Goal: Transaction & Acquisition: Obtain resource

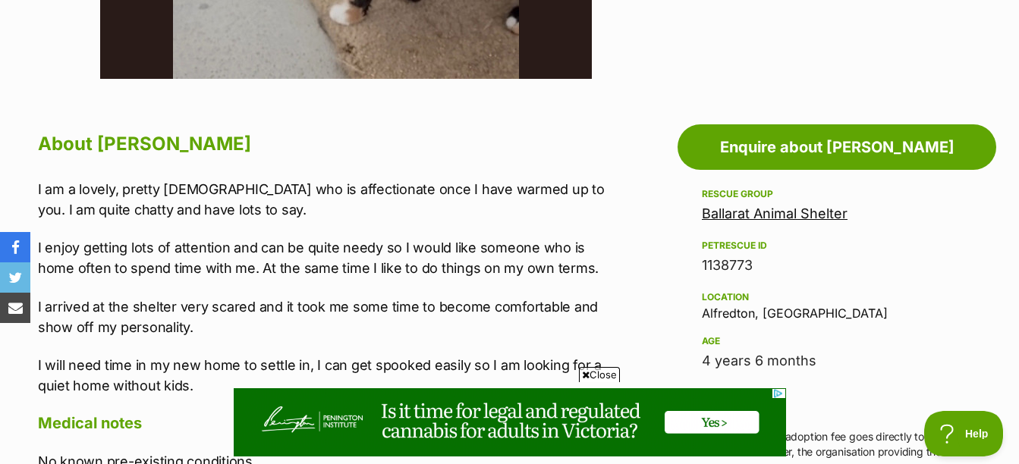
click at [586, 376] on icon at bounding box center [586, 375] width 8 height 10
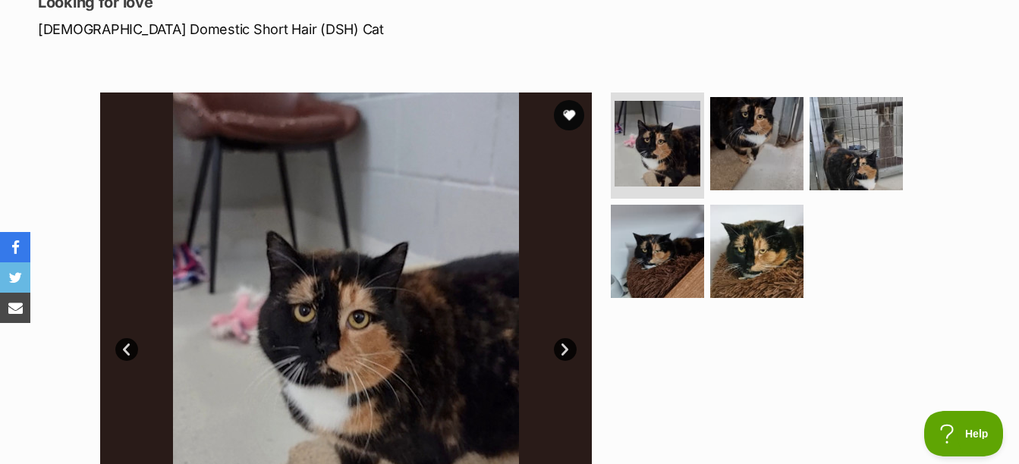
scroll to position [152, 0]
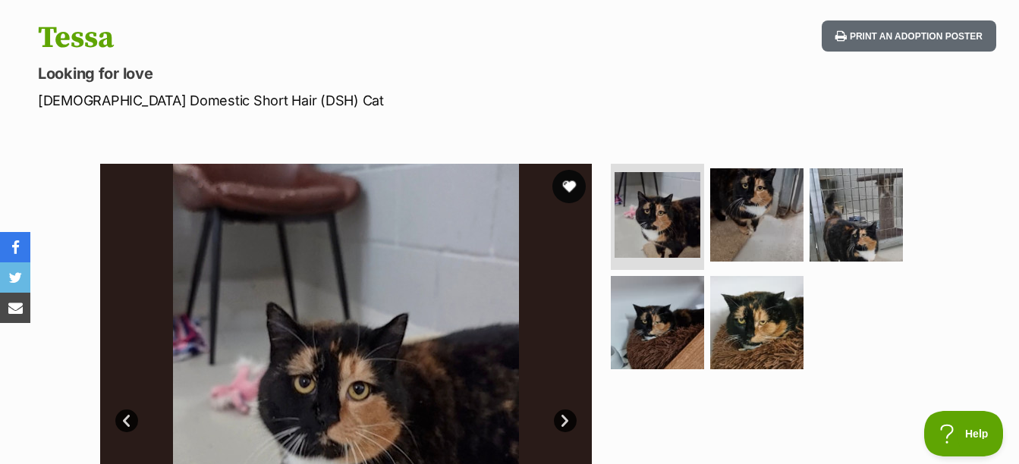
click at [569, 189] on button "favourite" at bounding box center [568, 186] width 33 height 33
click at [735, 215] on img at bounding box center [757, 215] width 98 height 98
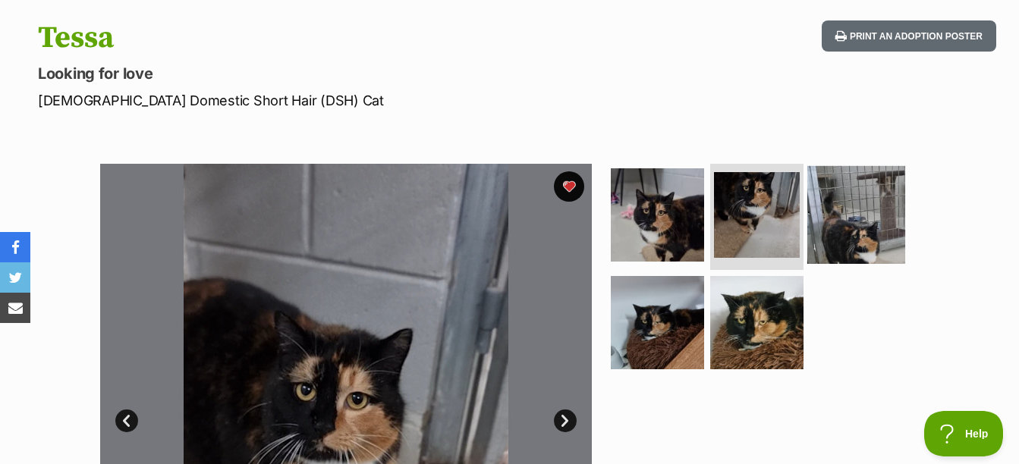
click at [845, 218] on img at bounding box center [856, 215] width 98 height 98
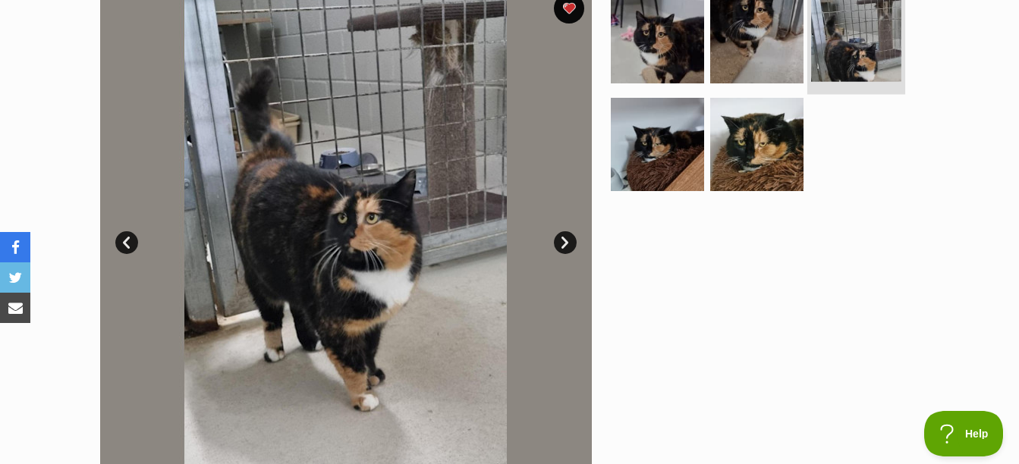
scroll to position [395, 0]
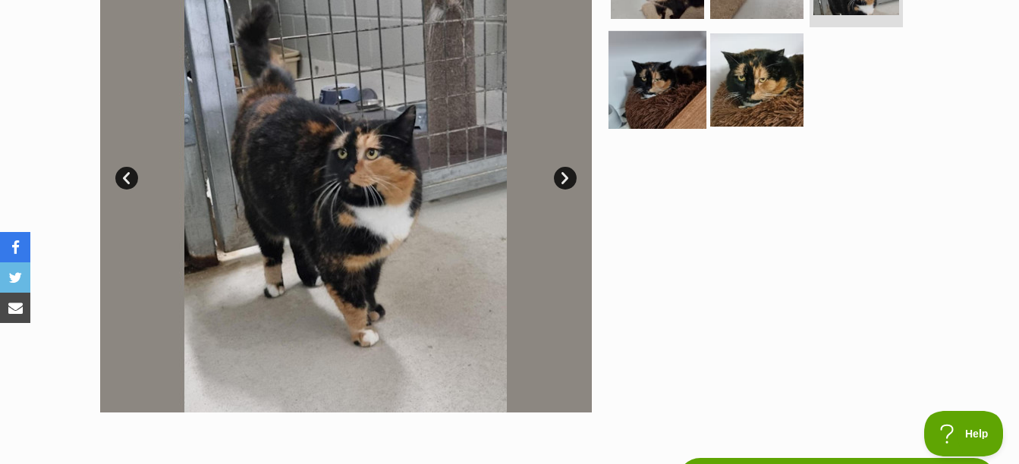
click at [678, 91] on img at bounding box center [658, 79] width 98 height 98
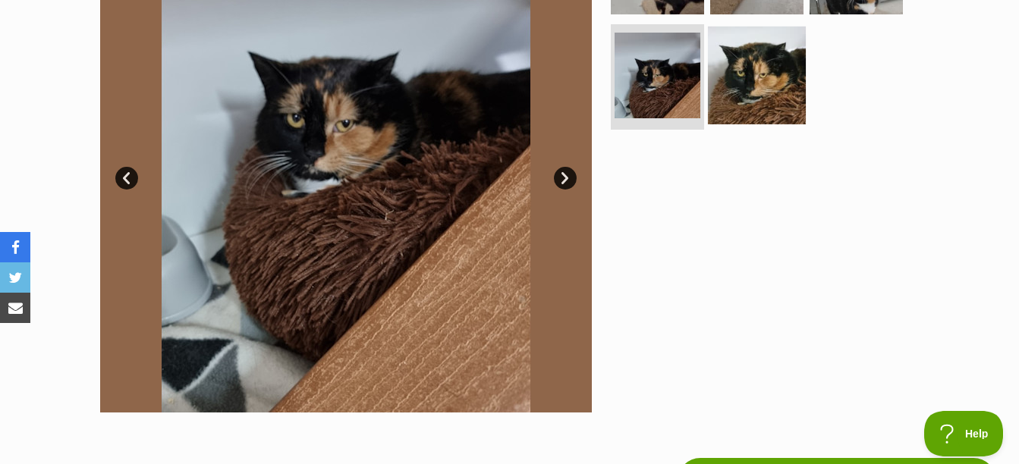
click at [781, 74] on img at bounding box center [757, 75] width 98 height 98
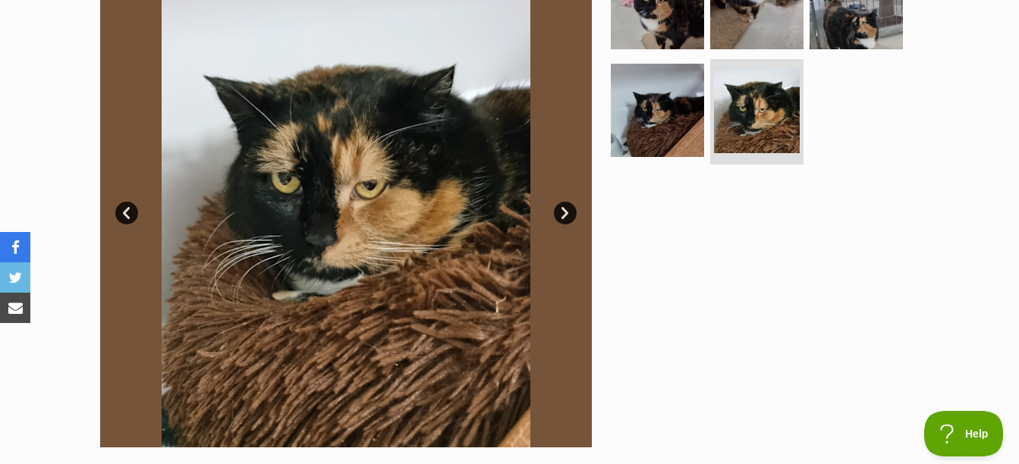
scroll to position [304, 0]
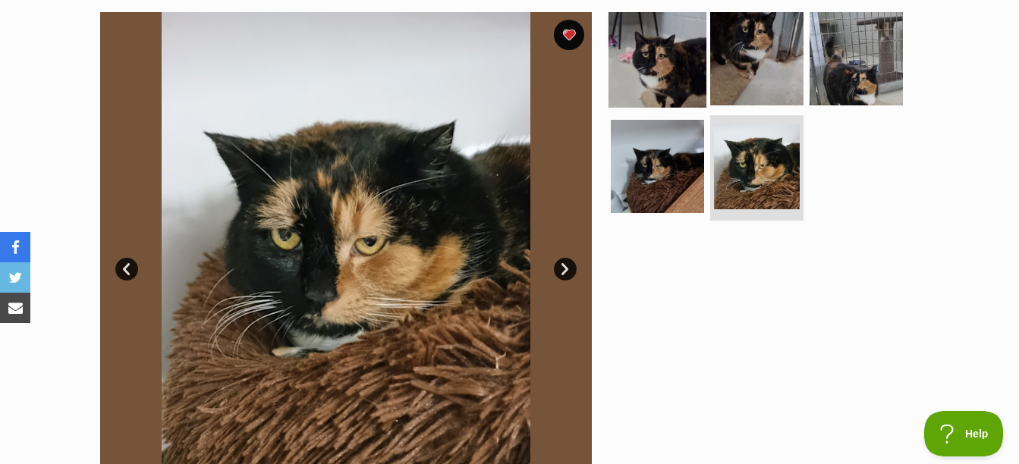
click at [695, 55] on img at bounding box center [658, 59] width 98 height 98
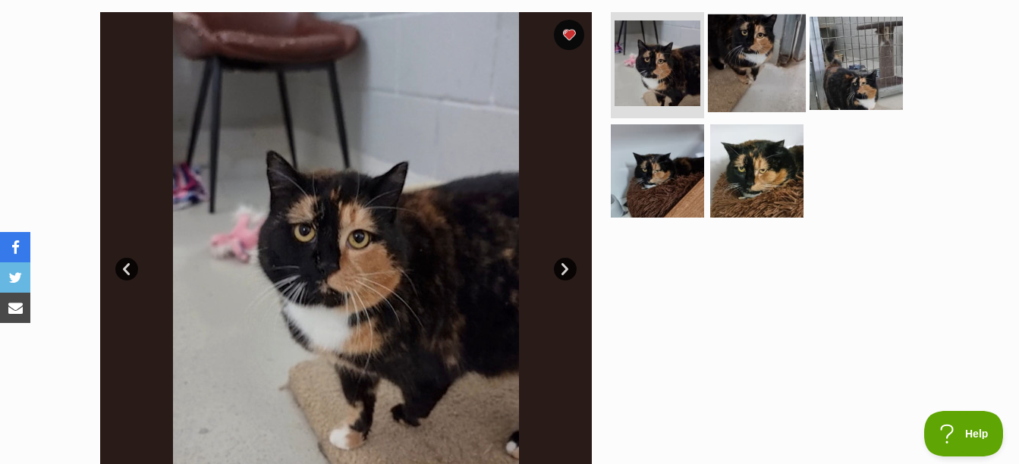
click at [767, 55] on img at bounding box center [757, 63] width 98 height 98
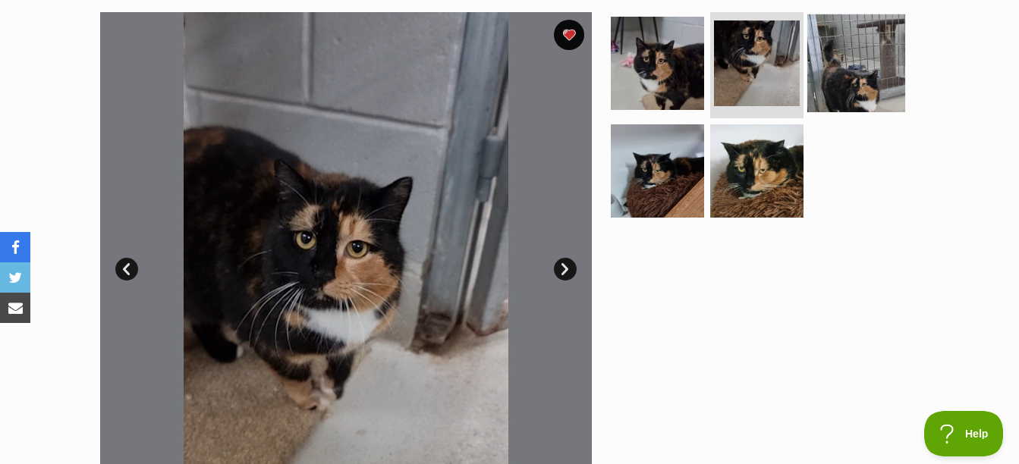
click at [861, 79] on img at bounding box center [856, 63] width 98 height 98
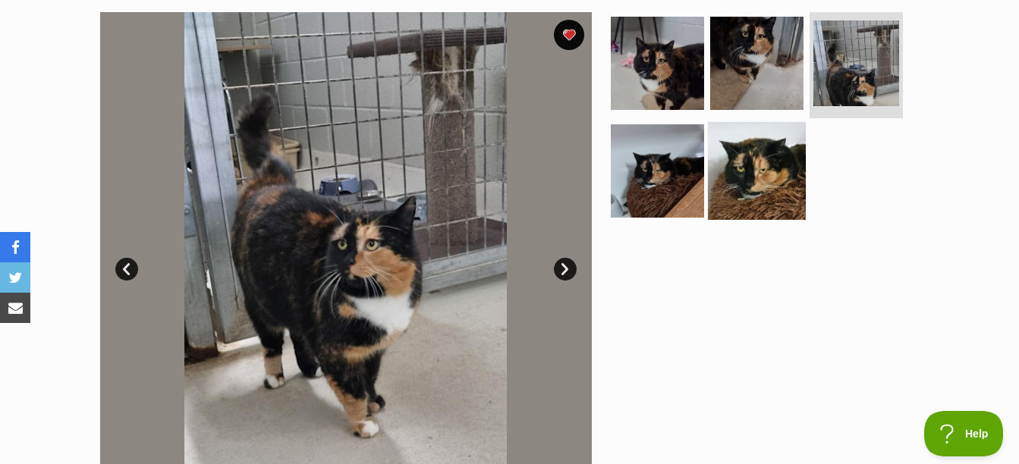
click at [775, 188] on img at bounding box center [757, 170] width 98 height 98
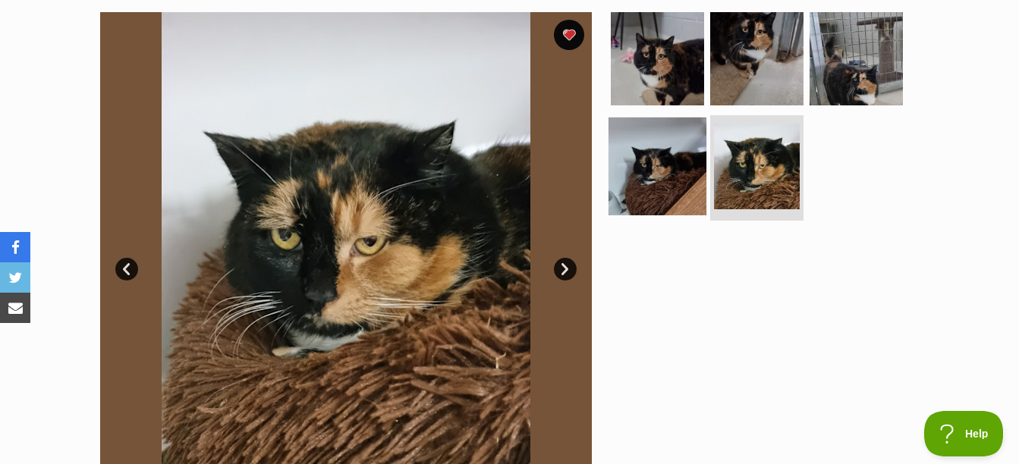
click at [678, 185] on img at bounding box center [658, 166] width 98 height 98
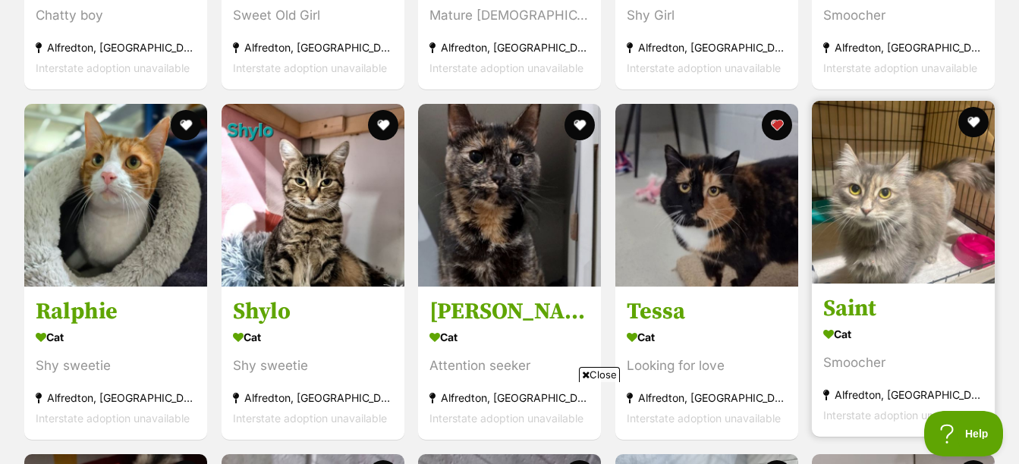
click at [923, 194] on img at bounding box center [903, 192] width 183 height 183
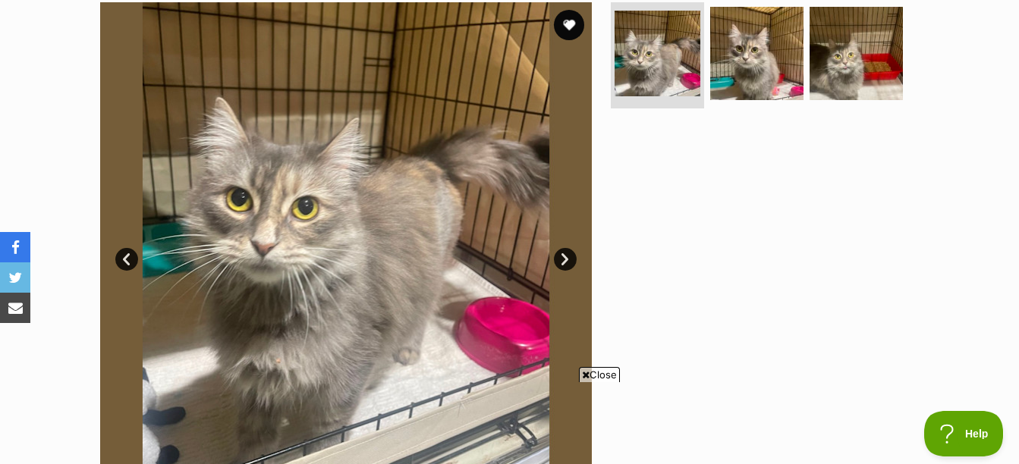
scroll to position [304, 0]
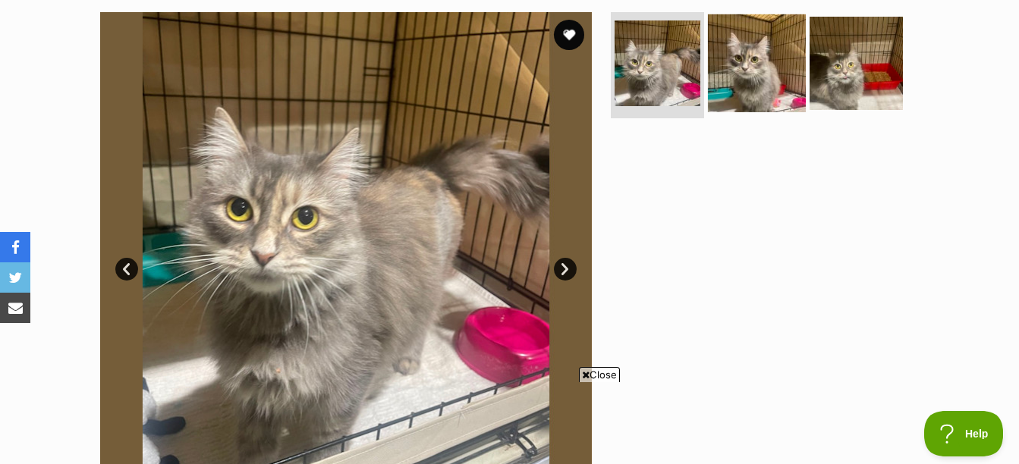
click at [780, 95] on img at bounding box center [757, 63] width 98 height 98
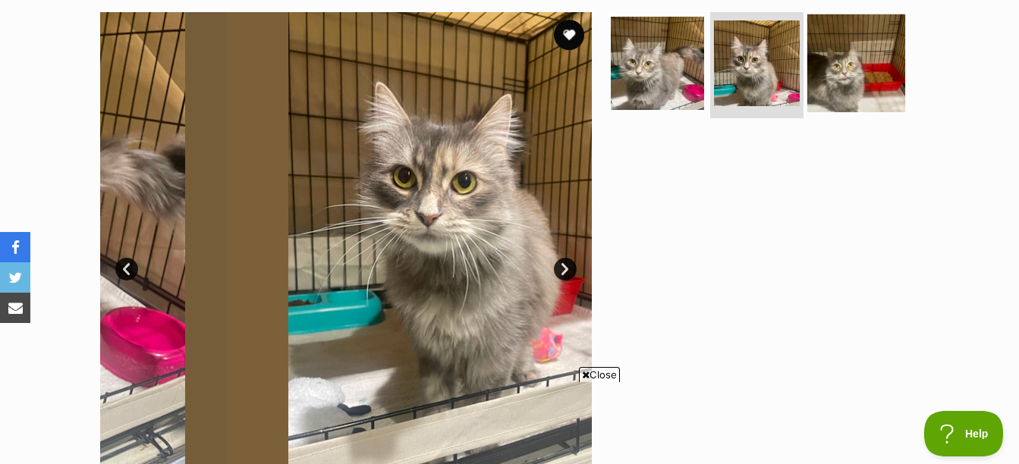
scroll to position [0, 0]
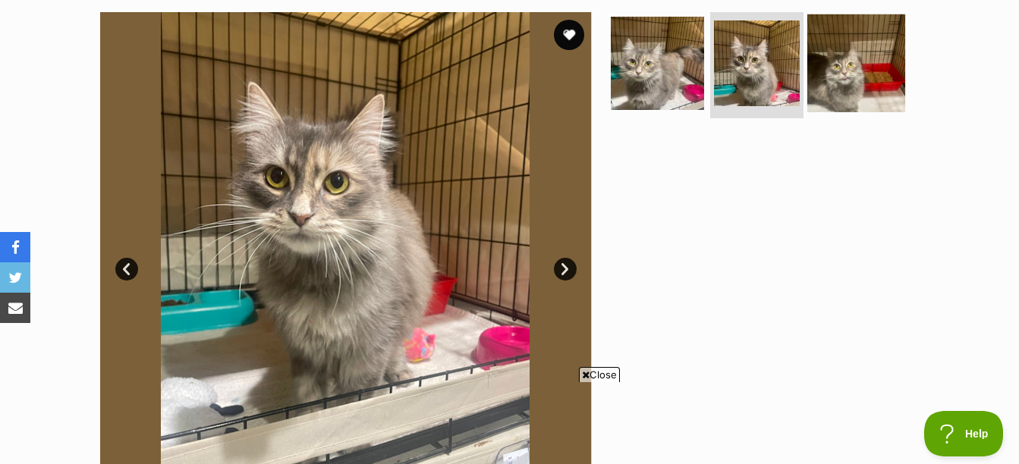
click at [873, 61] on img at bounding box center [856, 63] width 98 height 98
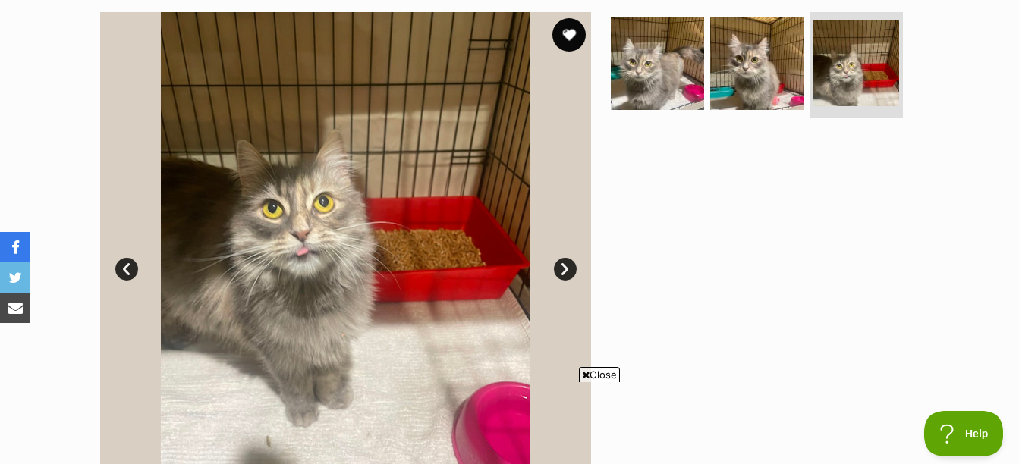
click at [565, 39] on button "favourite" at bounding box center [568, 34] width 33 height 33
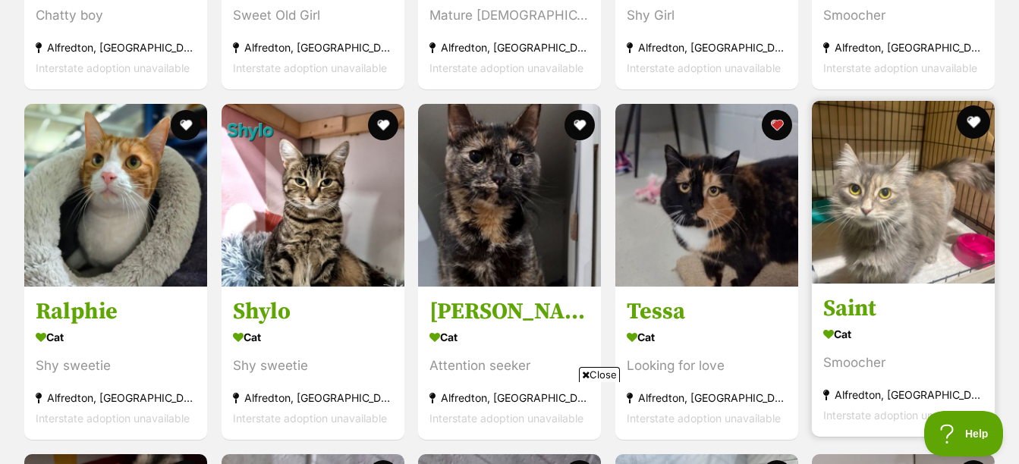
click at [965, 121] on button "favourite" at bounding box center [973, 121] width 33 height 33
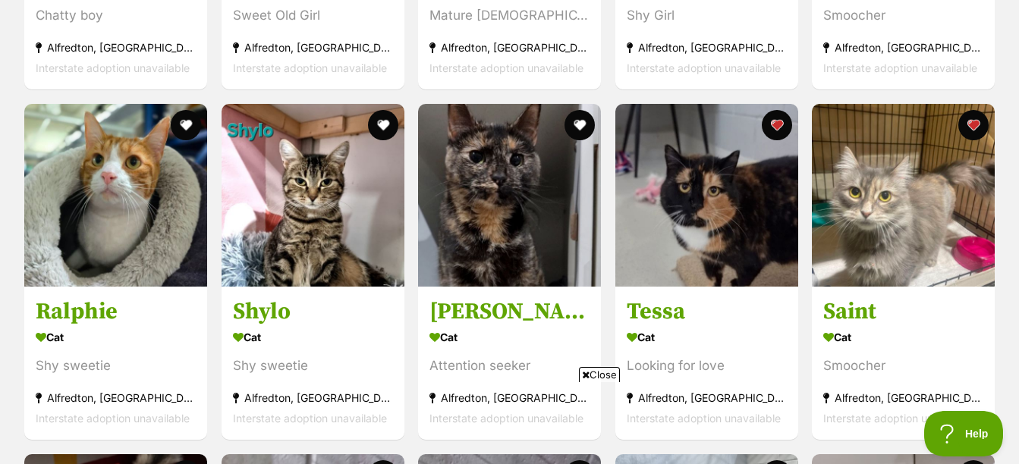
click at [597, 376] on span "Close" at bounding box center [599, 374] width 41 height 15
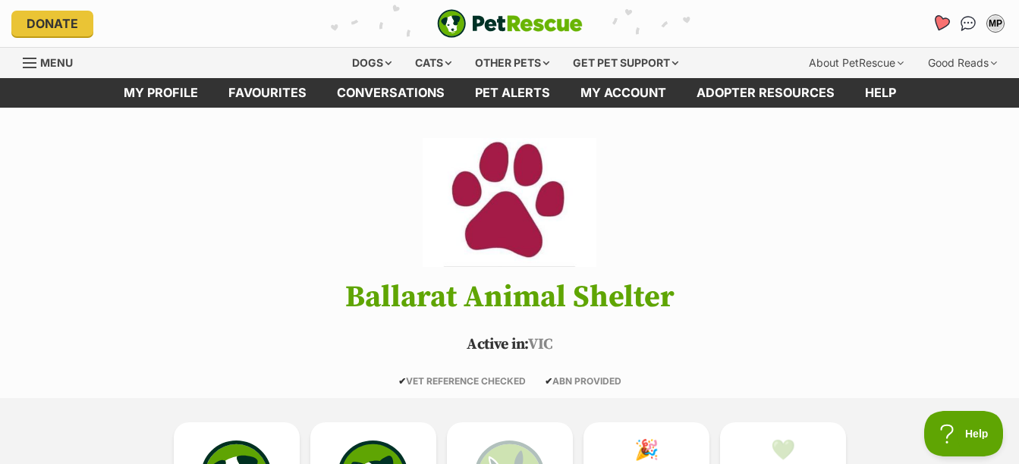
click at [938, 14] on icon "Favourites" at bounding box center [941, 24] width 20 height 20
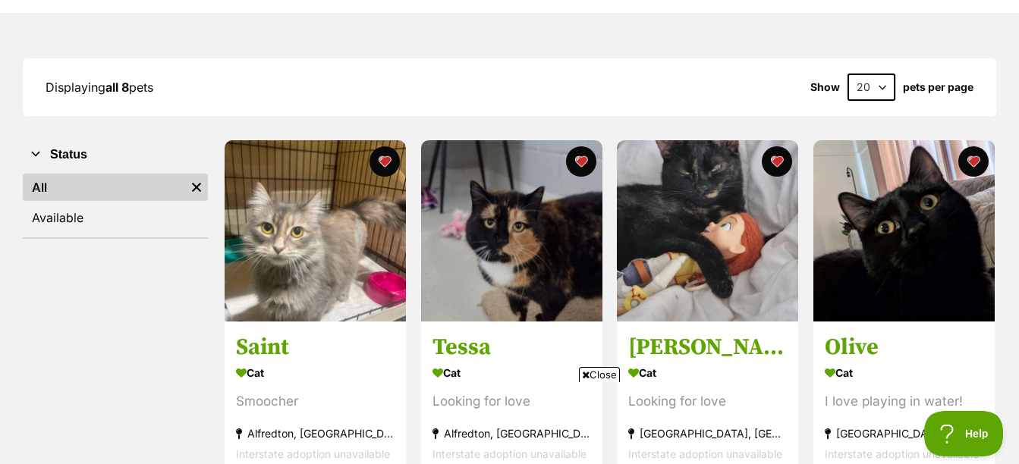
scroll to position [152, 0]
